Goal: Check status: Check status

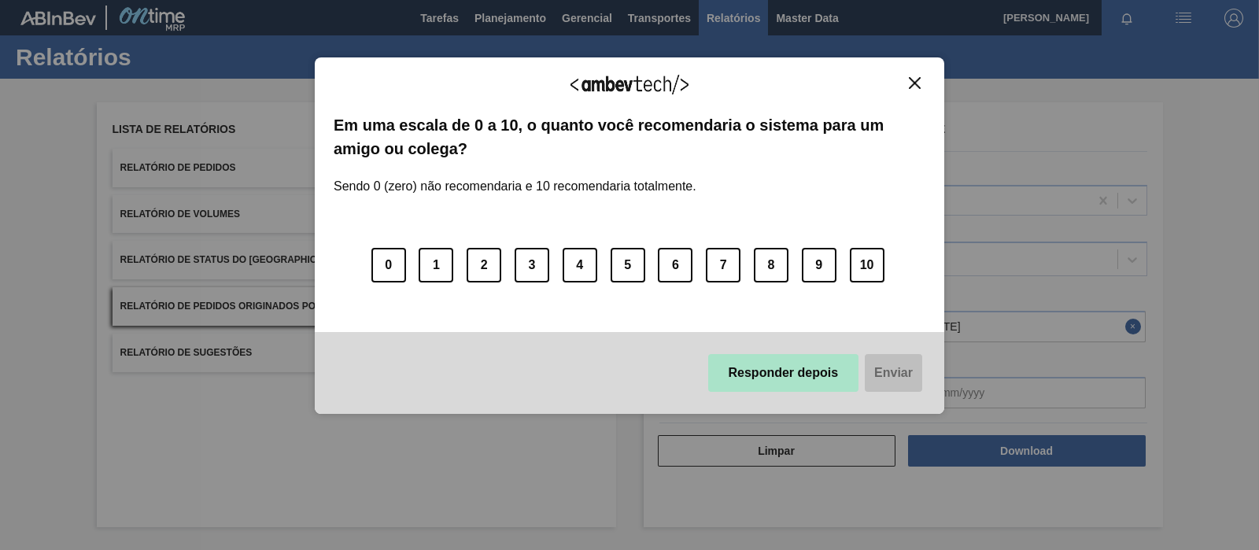
click at [805, 364] on button "Responder depois" at bounding box center [783, 373] width 151 height 38
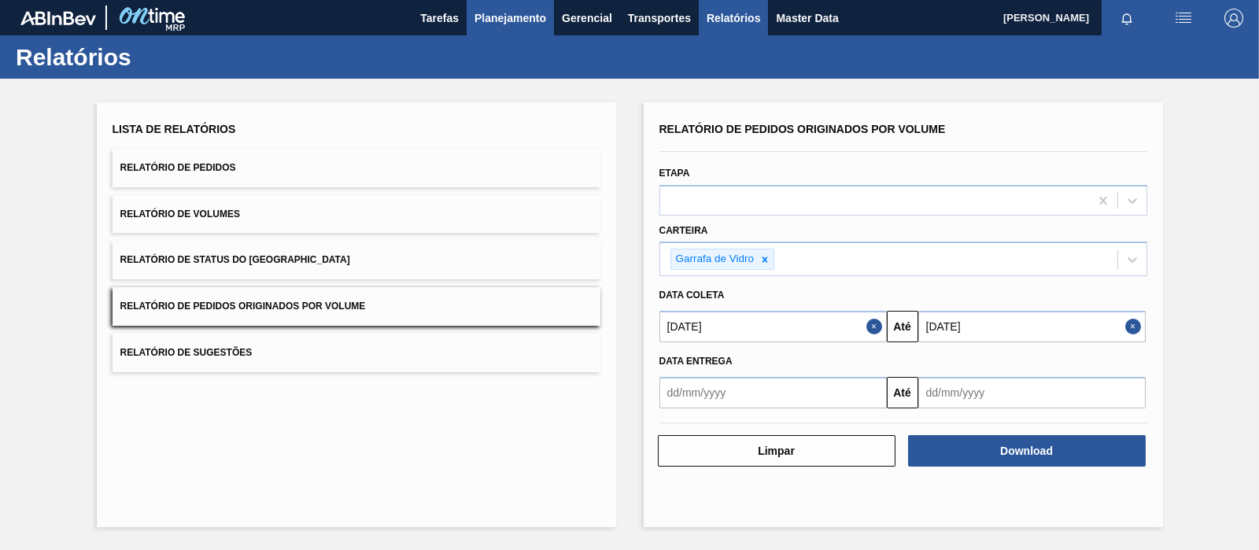
click at [529, 21] on span "Planejamento" at bounding box center [511, 18] width 72 height 19
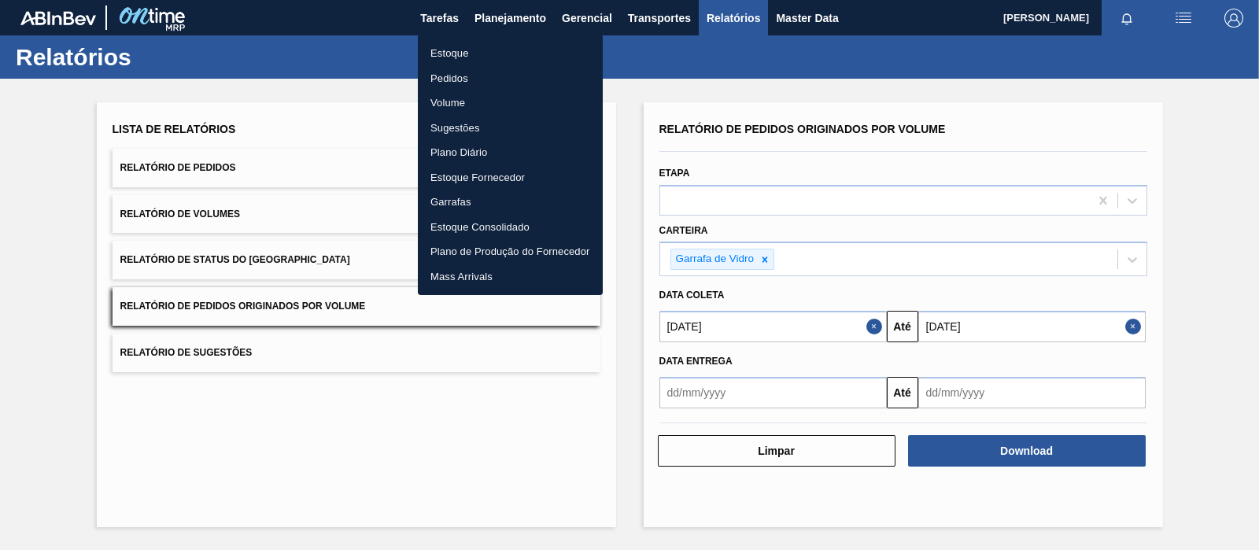
click at [456, 77] on li "Pedidos" at bounding box center [510, 78] width 185 height 25
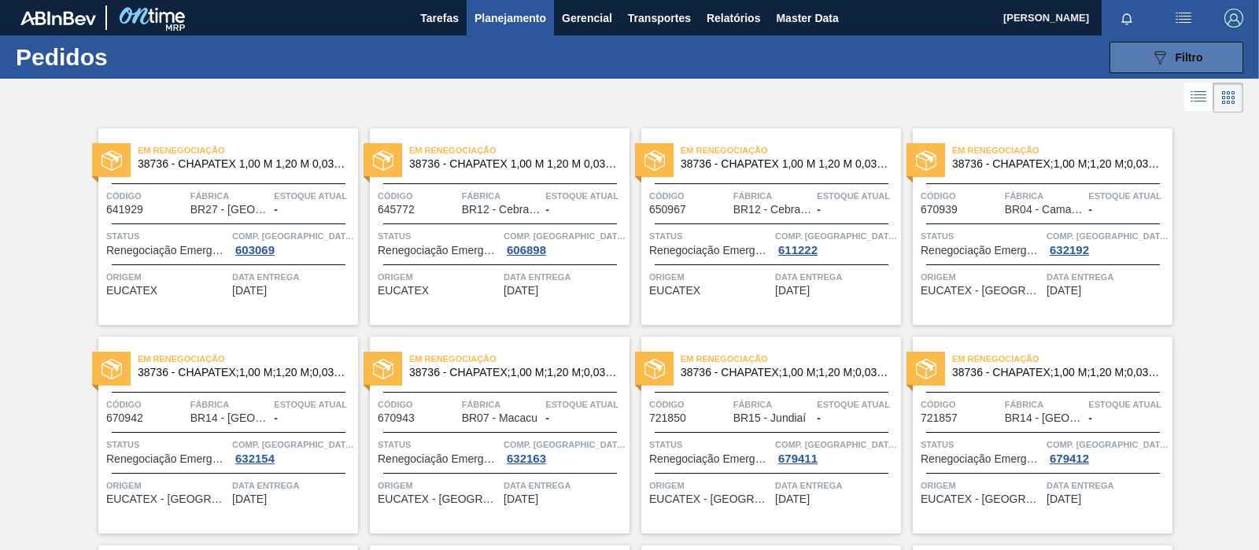
click at [1213, 65] on button "089F7B8B-B2A5-4AFE-B5C0-19BA573D28AC Filtro" at bounding box center [1177, 57] width 134 height 31
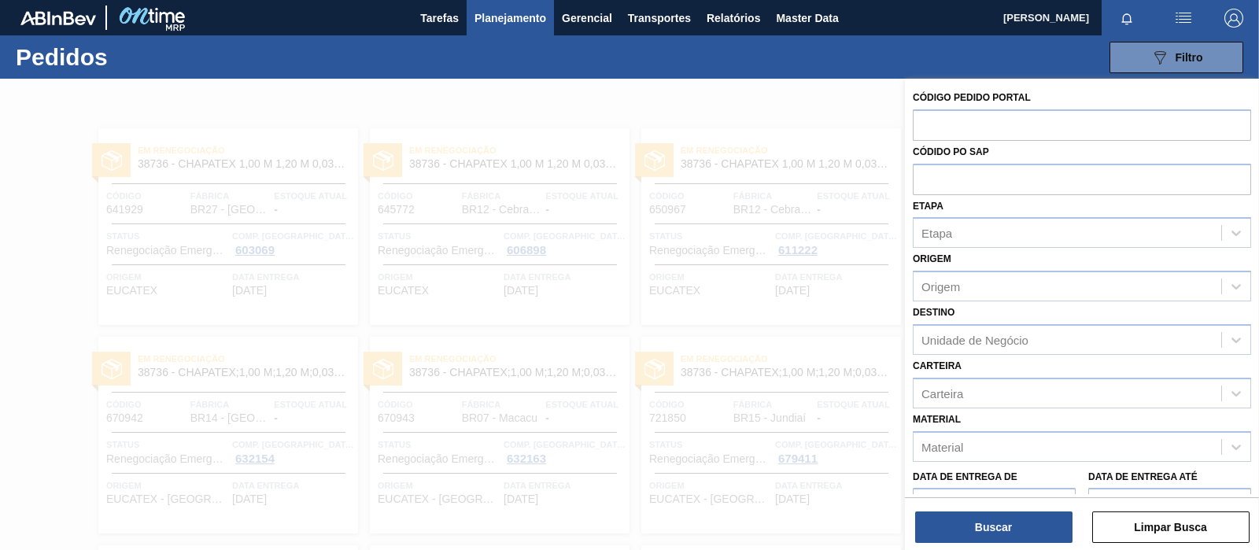
click at [787, 139] on div at bounding box center [629, 354] width 1259 height 550
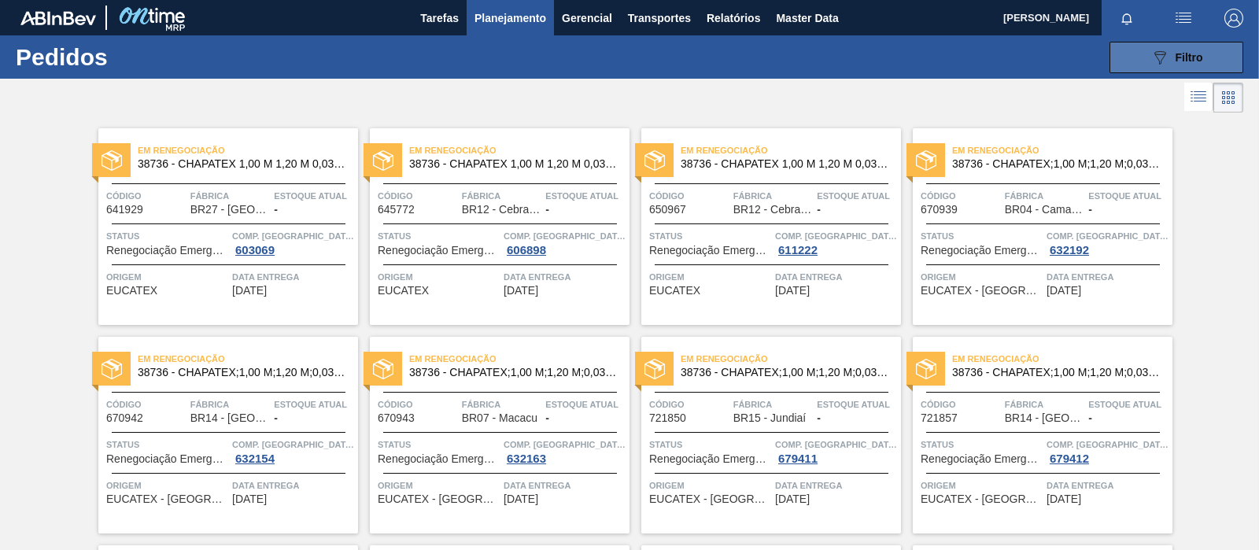
click at [1156, 66] on button "089F7B8B-B2A5-4AFE-B5C0-19BA573D28AC Filtro" at bounding box center [1177, 57] width 134 height 31
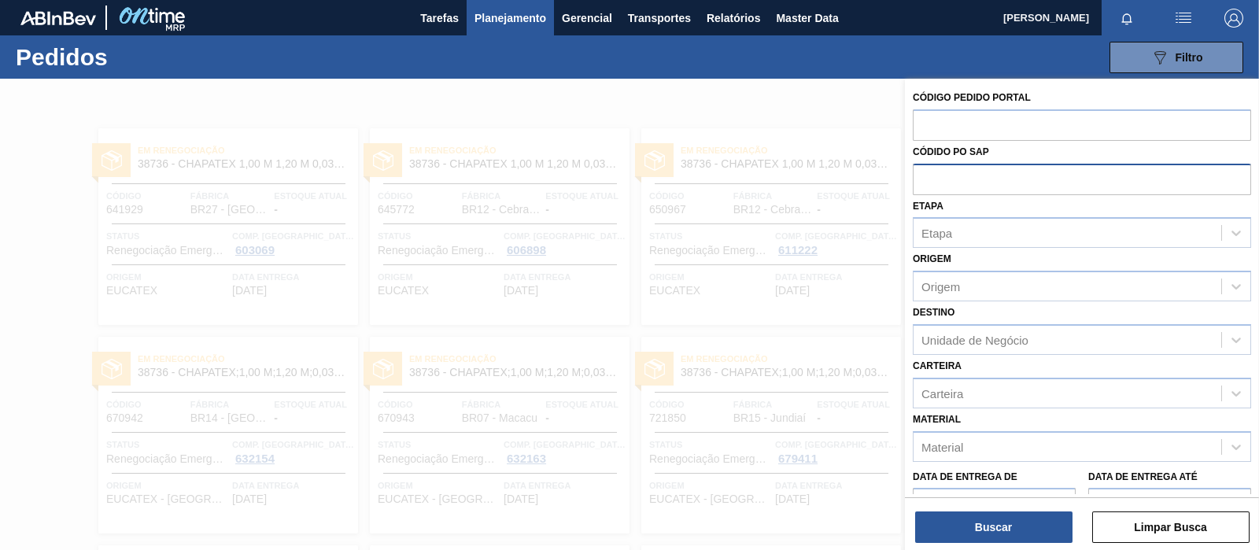
click at [972, 179] on input "text" at bounding box center [1082, 179] width 338 height 30
paste input "5800361866"
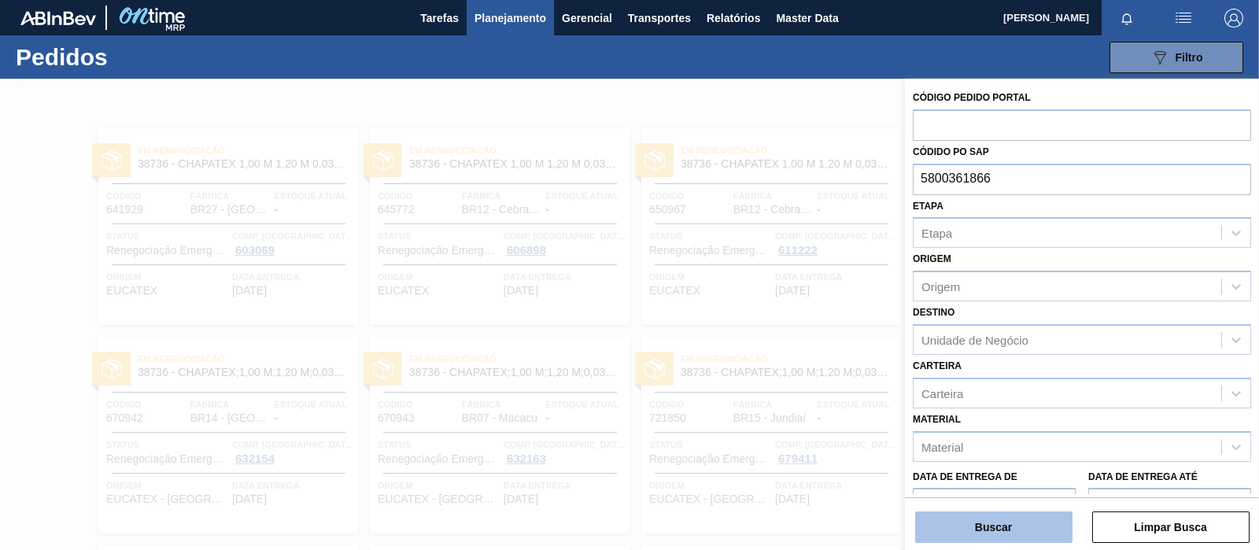
type input "5800361866"
click at [1000, 537] on button "Buscar" at bounding box center [993, 527] width 157 height 31
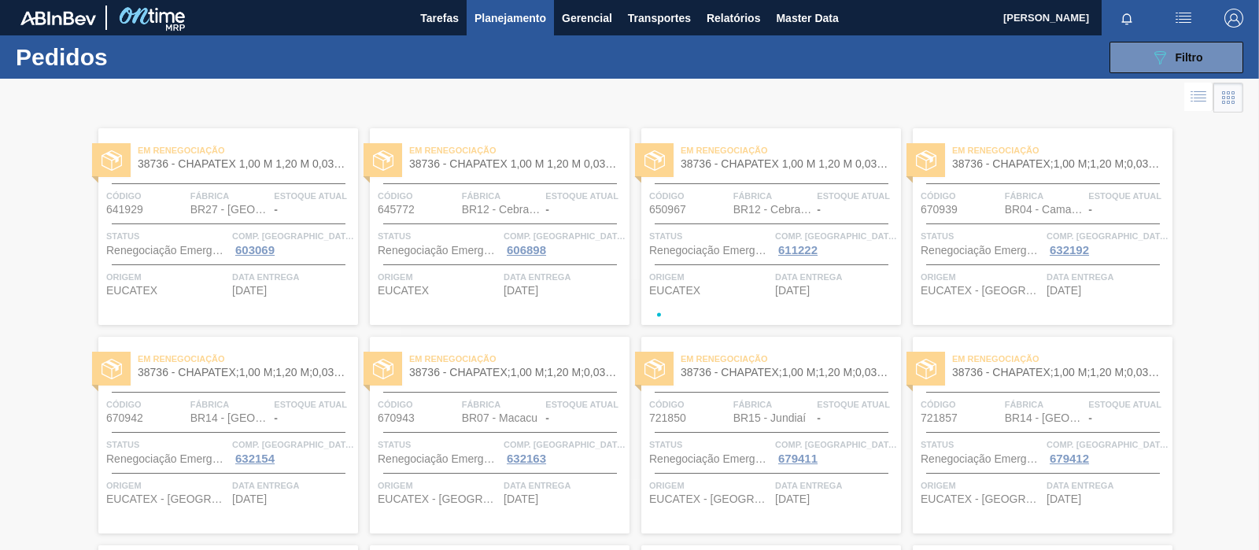
click at [1202, 104] on icon at bounding box center [1198, 96] width 19 height 19
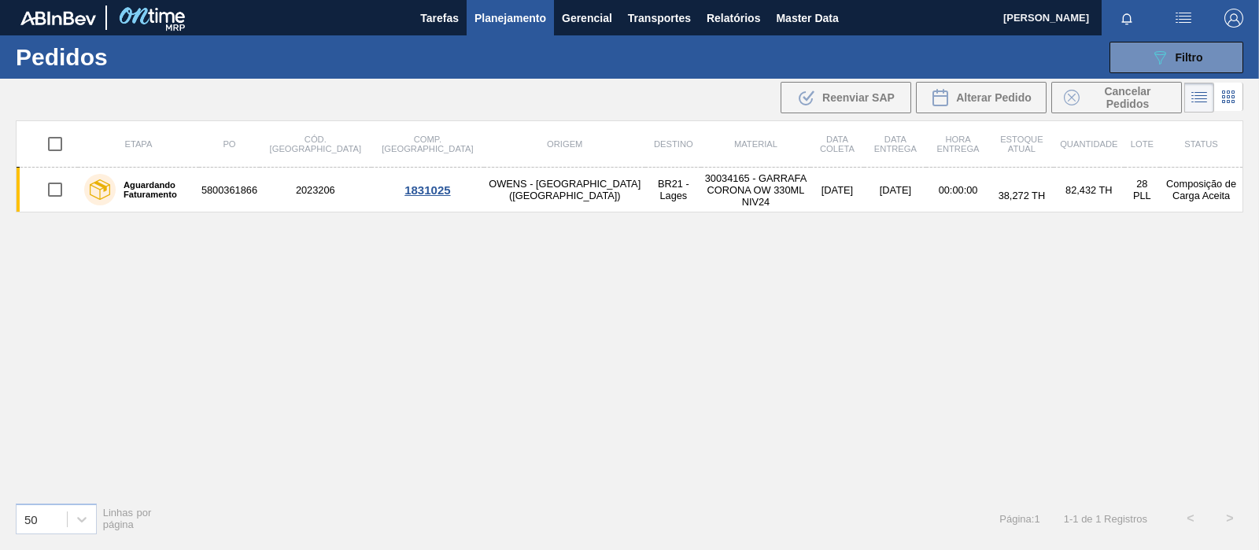
click at [705, 343] on div "Etapa PO Cód. Pedido Comp. Carga Origem Destino Material Data coleta Data entre…" at bounding box center [630, 304] width 1228 height 369
